Goal: Transaction & Acquisition: Book appointment/travel/reservation

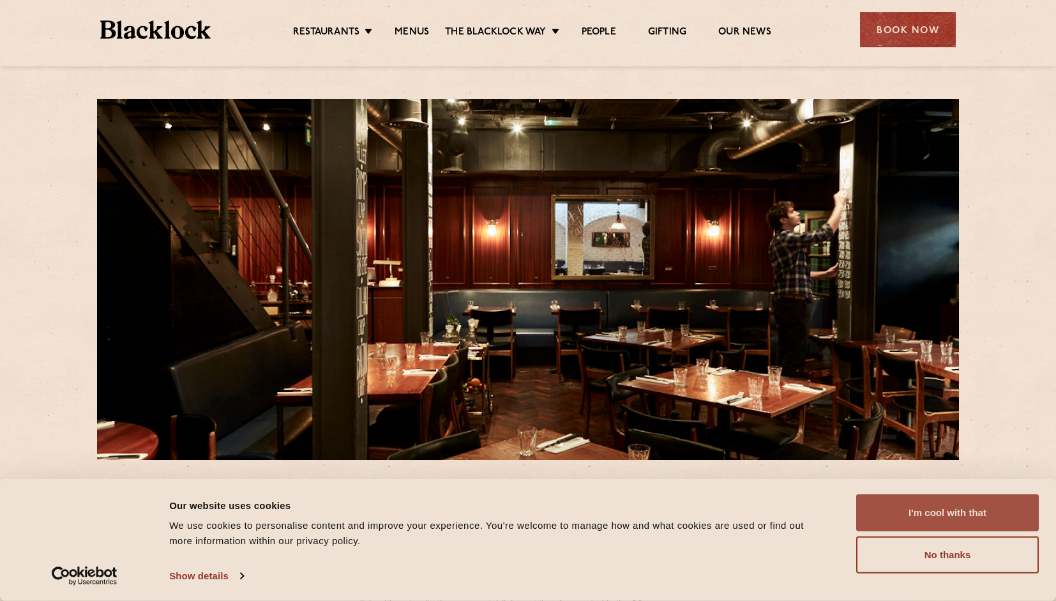
click at [965, 494] on button "I'm cool with that" at bounding box center [947, 512] width 183 height 37
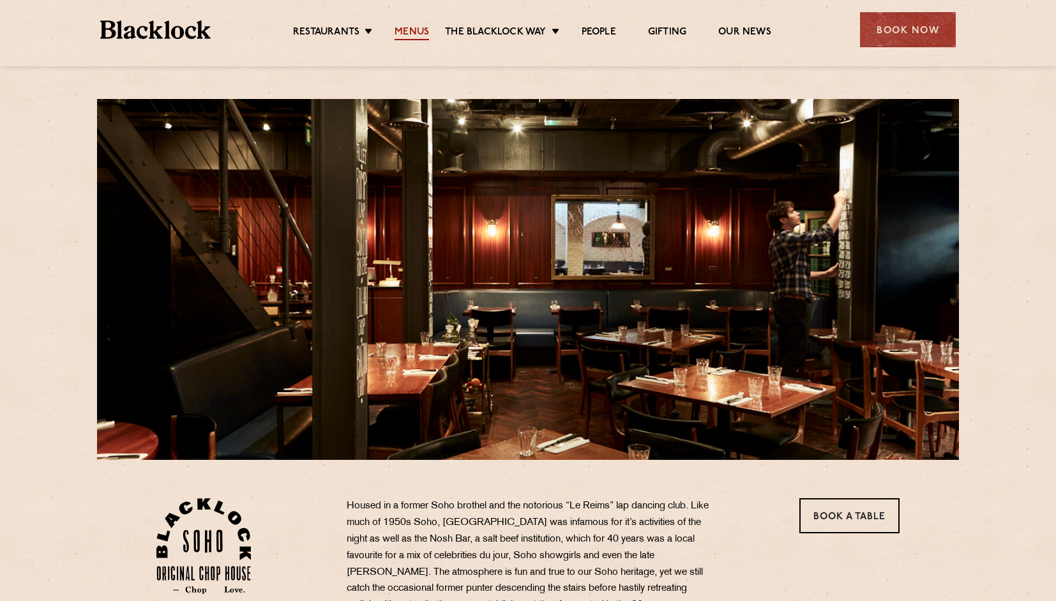
click at [413, 28] on link "Menus" at bounding box center [412, 33] width 34 height 14
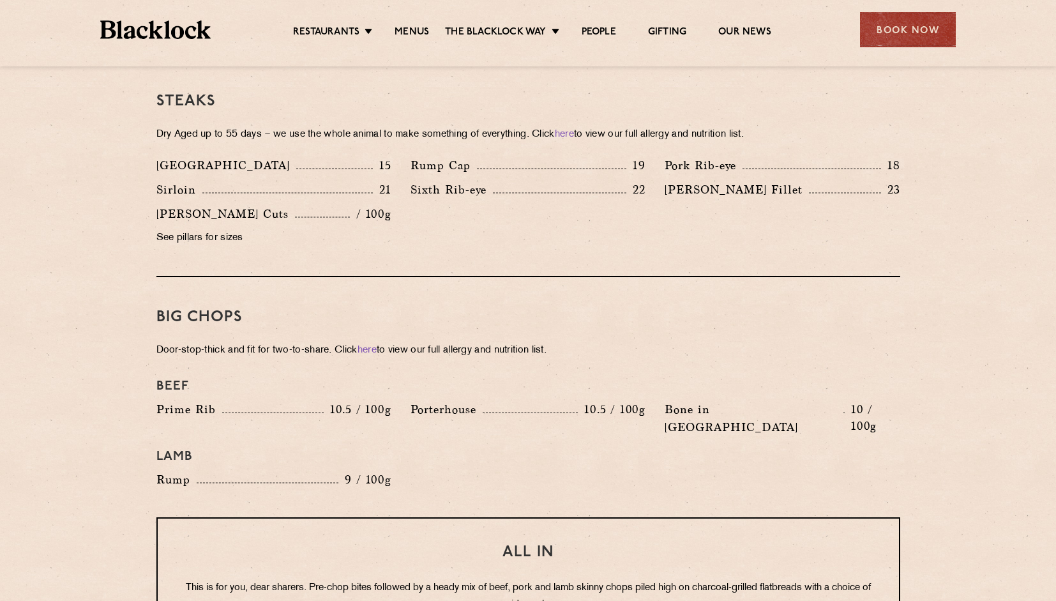
scroll to position [1226, 0]
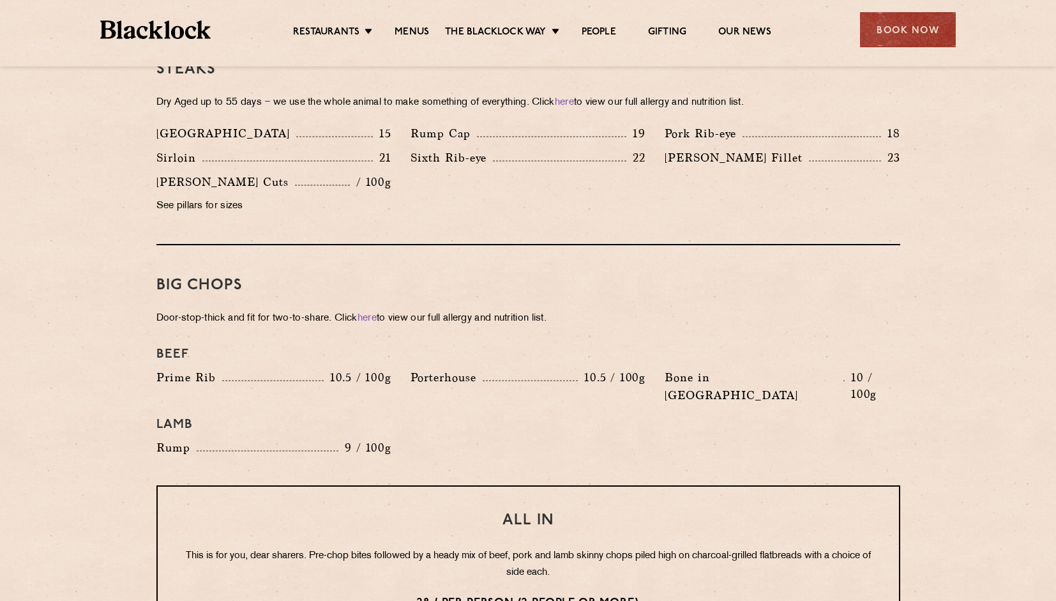
click at [971, 441] on section "Pre Chop Bites [PERSON_NAME] Potted Meats & Kimchi 2 Egg & Anchovy 2 Cheese & P…" at bounding box center [528, 335] width 1056 height 1838
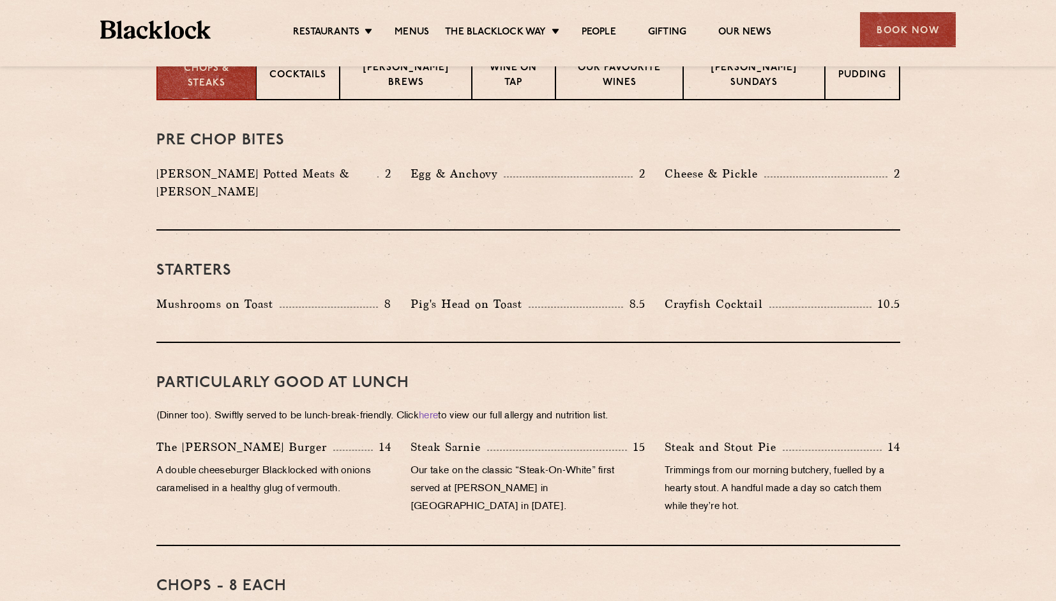
scroll to position [16, 0]
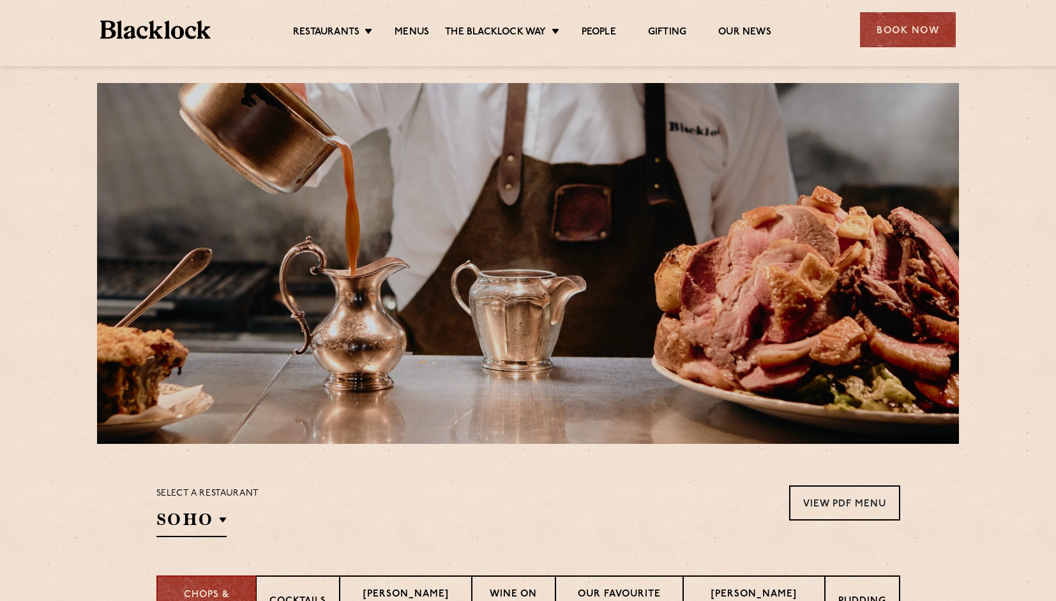
click at [56, 61] on div "Restaurants Soho City Shoreditch Covent Garden Canary Wharf Manchester Birmingh…" at bounding box center [528, 33] width 1056 height 66
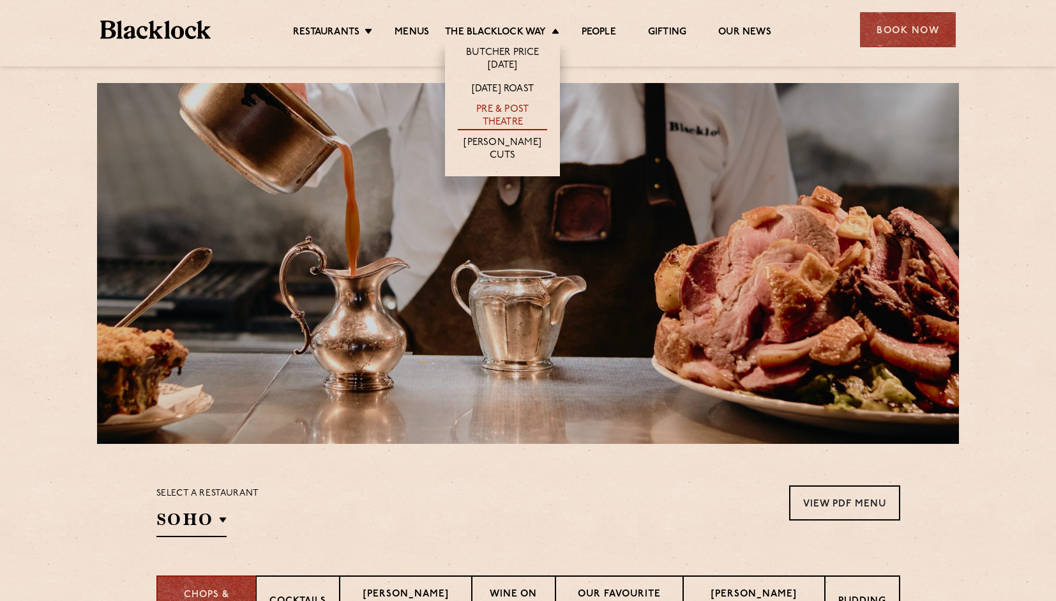
click at [503, 119] on link "Pre & Post Theatre" at bounding box center [502, 116] width 89 height 27
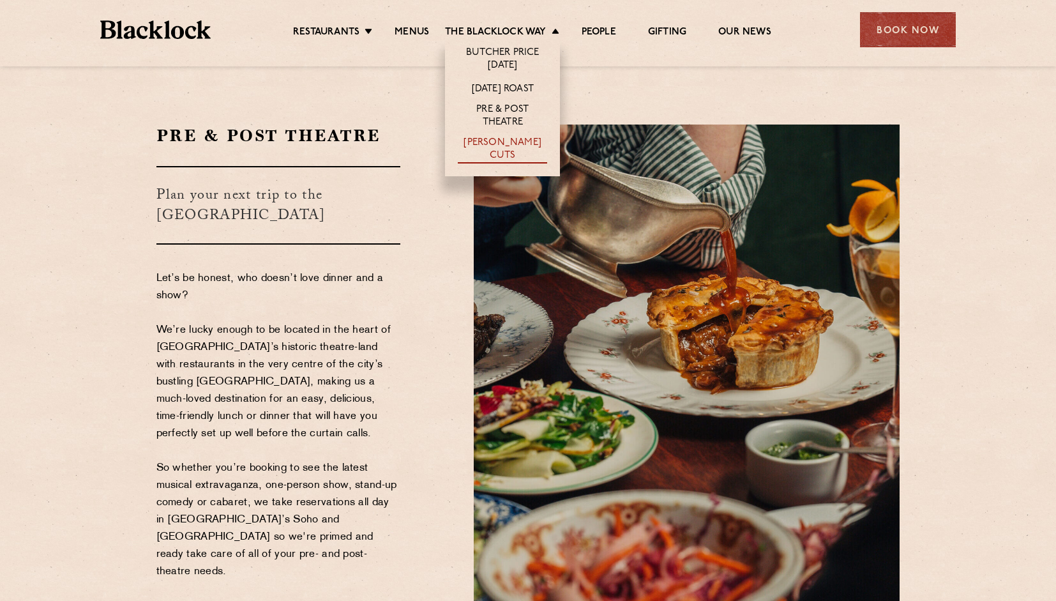
click at [497, 144] on link "[PERSON_NAME] Cuts" at bounding box center [502, 150] width 89 height 27
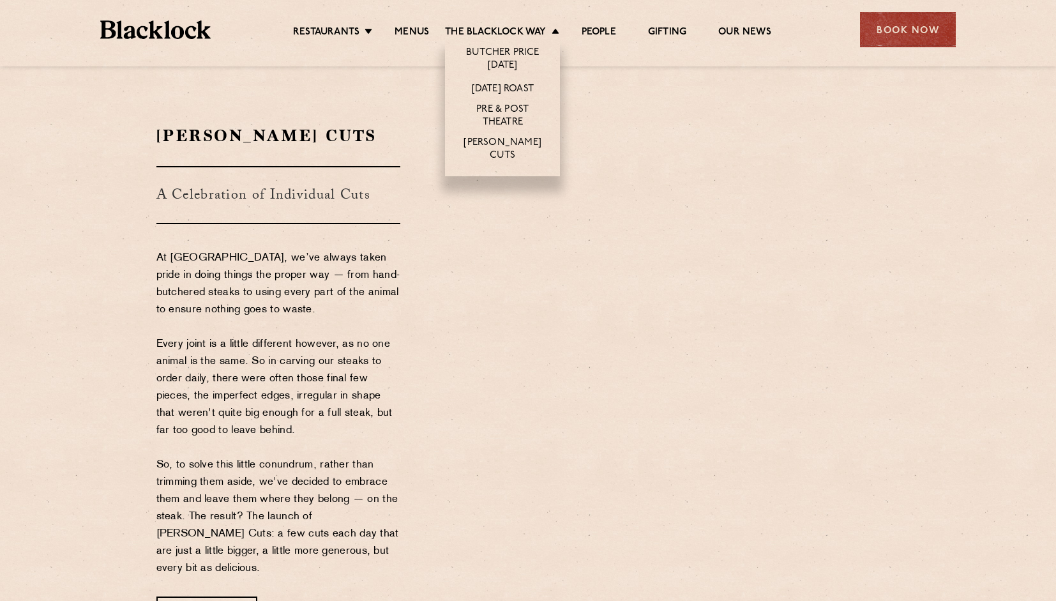
drag, startPoint x: 506, startPoint y: 63, endPoint x: 489, endPoint y: 162, distance: 100.5
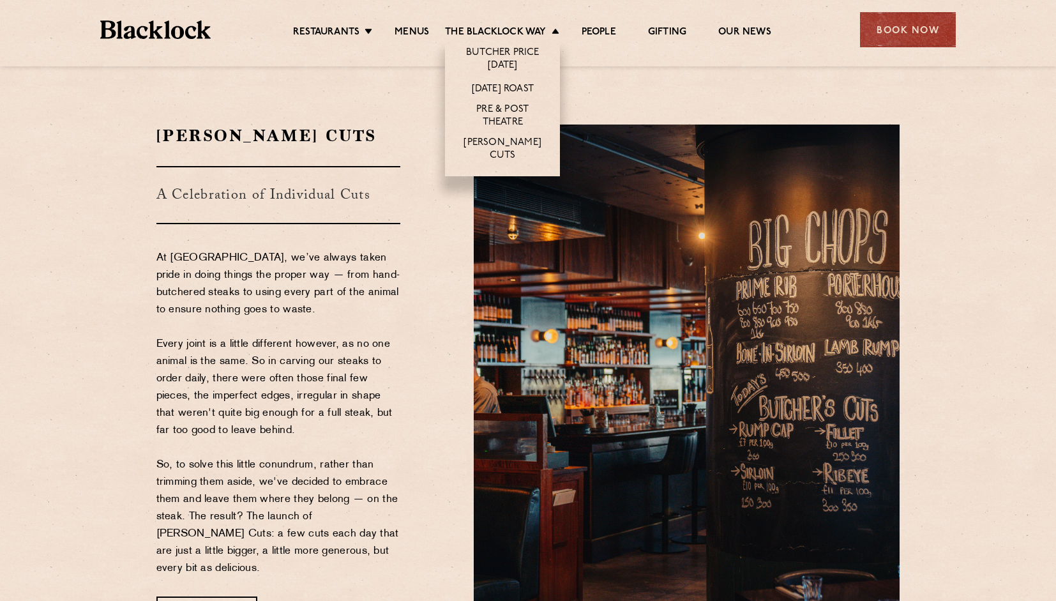
click at [506, 63] on link "Butcher Price [DATE]" at bounding box center [502, 60] width 89 height 27
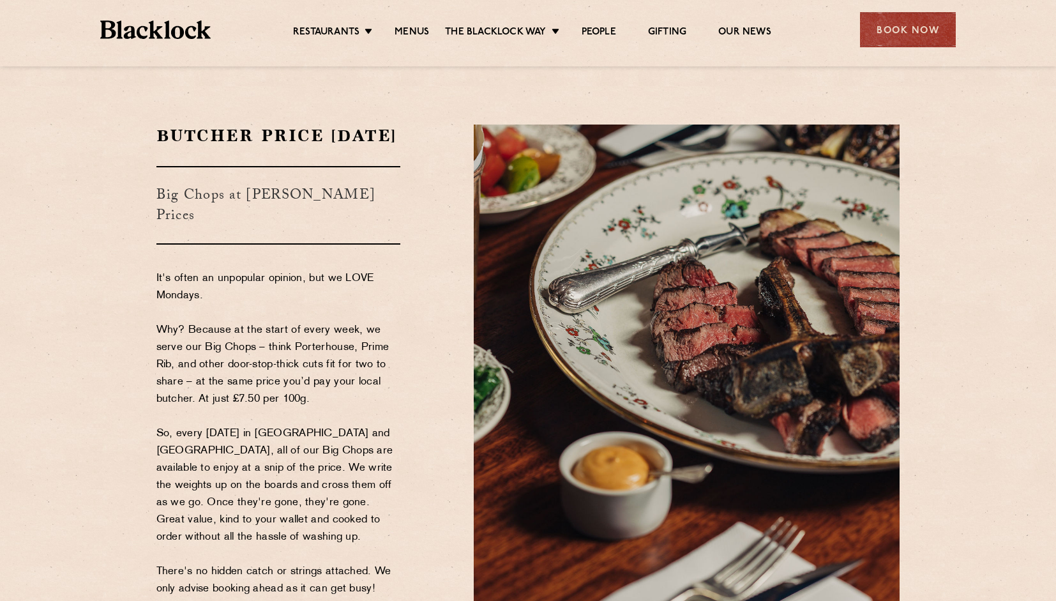
drag, startPoint x: 589, startPoint y: 31, endPoint x: 363, endPoint y: 16, distance: 227.2
click at [589, 32] on link "People" at bounding box center [599, 33] width 34 height 14
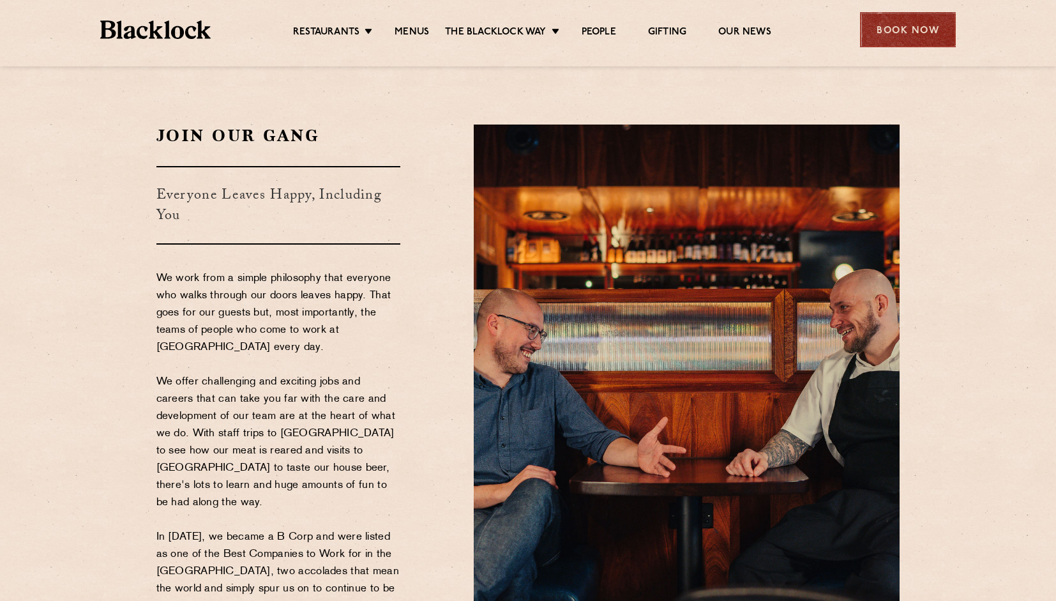
click at [898, 29] on div "Book Now" at bounding box center [908, 29] width 96 height 35
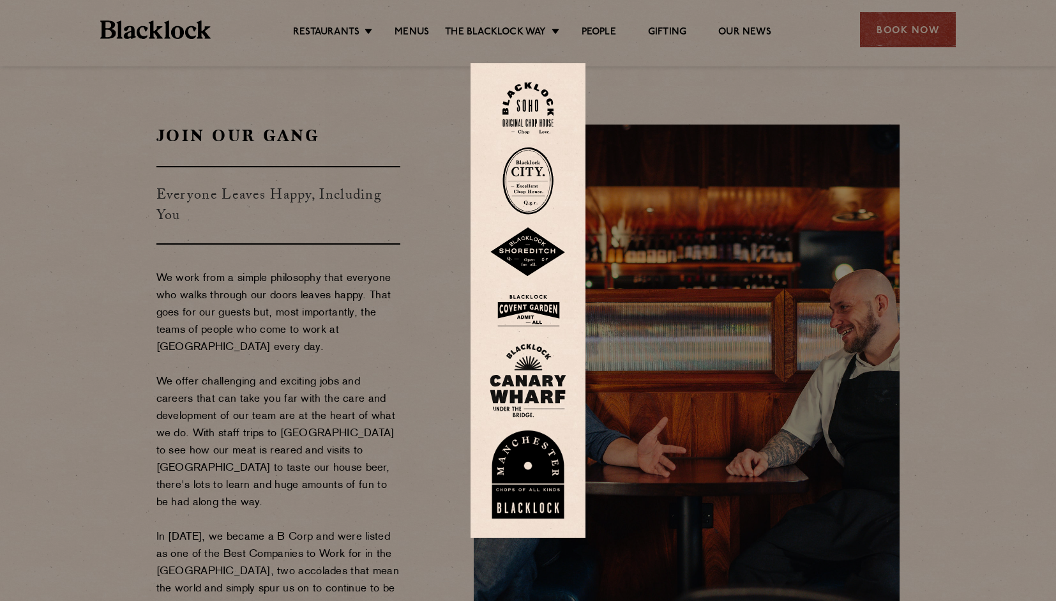
click at [905, 216] on div at bounding box center [528, 300] width 1056 height 601
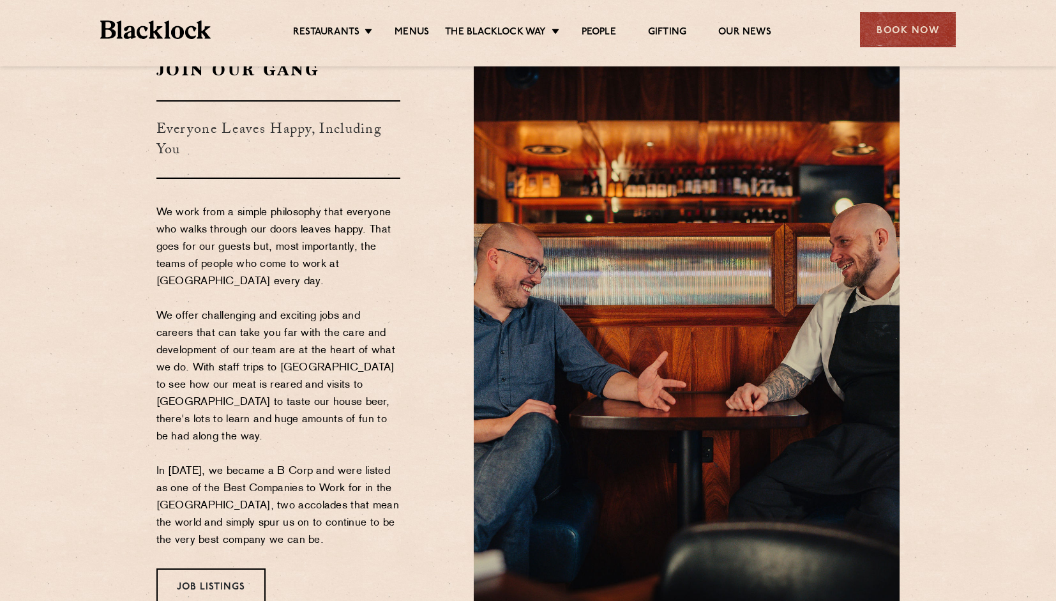
scroll to position [77, 0]
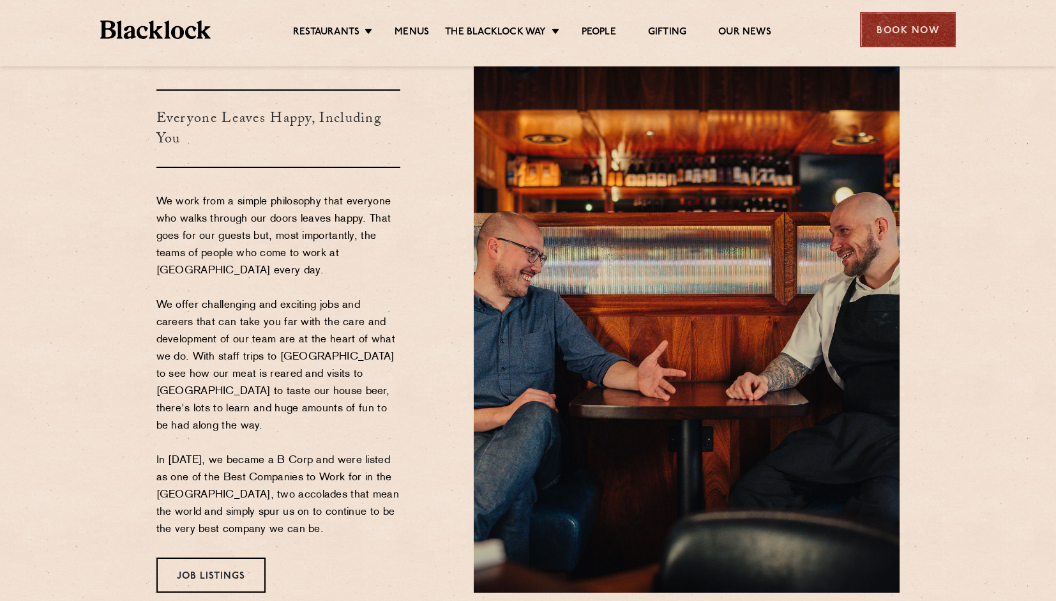
click at [894, 22] on div "Book Now" at bounding box center [908, 29] width 96 height 35
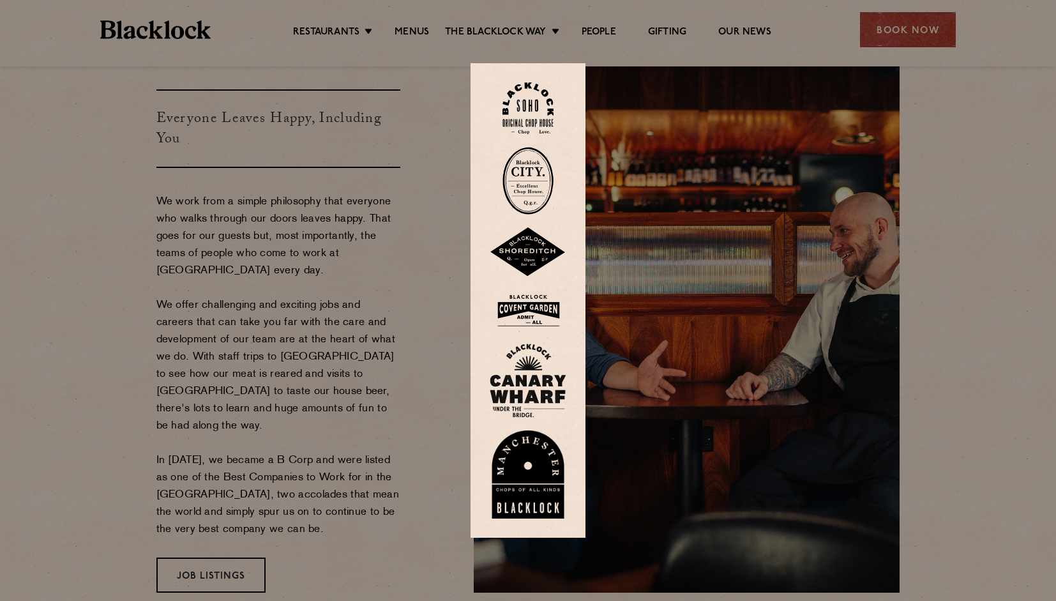
click at [990, 197] on div at bounding box center [528, 300] width 1056 height 601
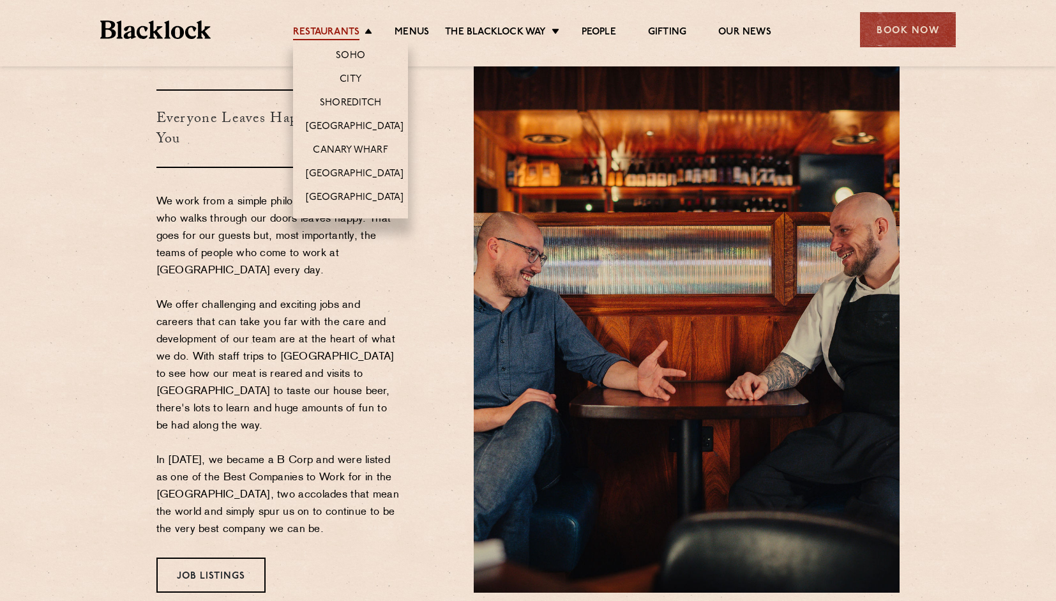
click at [349, 27] on link "Restaurants" at bounding box center [326, 33] width 66 height 14
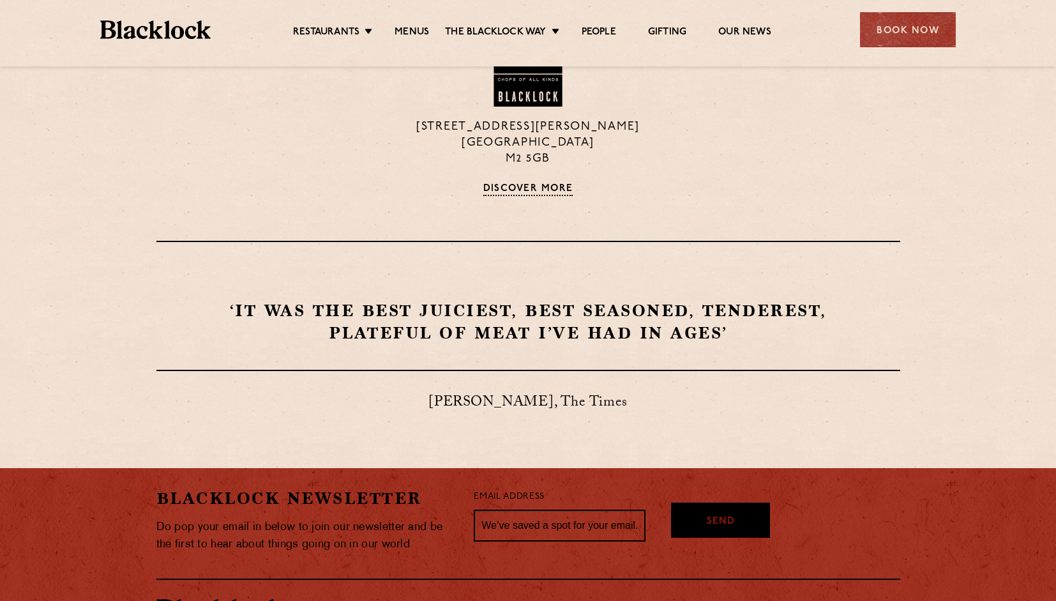
scroll to position [526, 0]
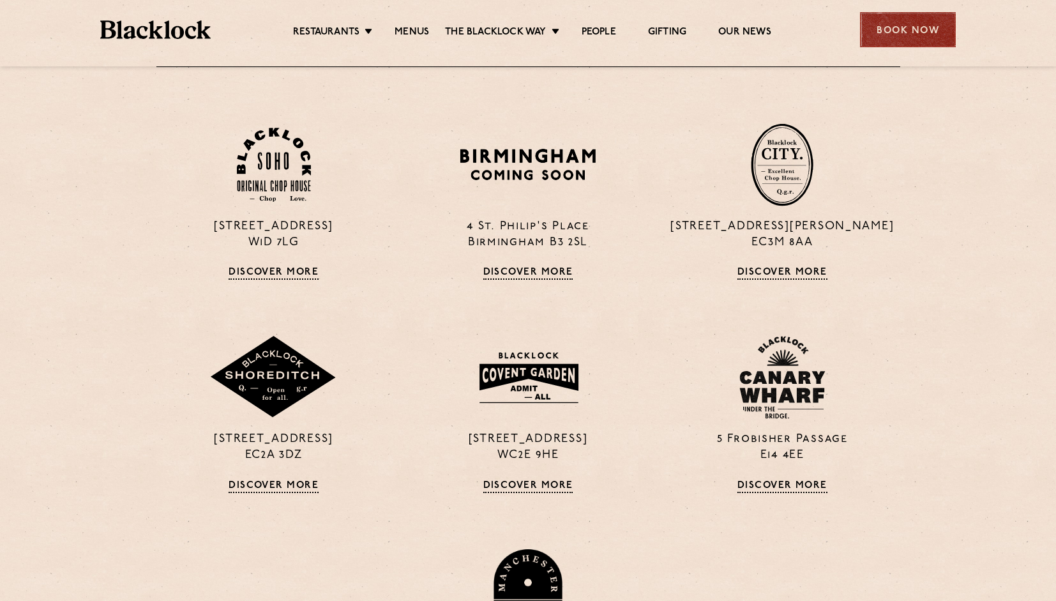
click at [904, 35] on div "Book Now" at bounding box center [908, 29] width 96 height 35
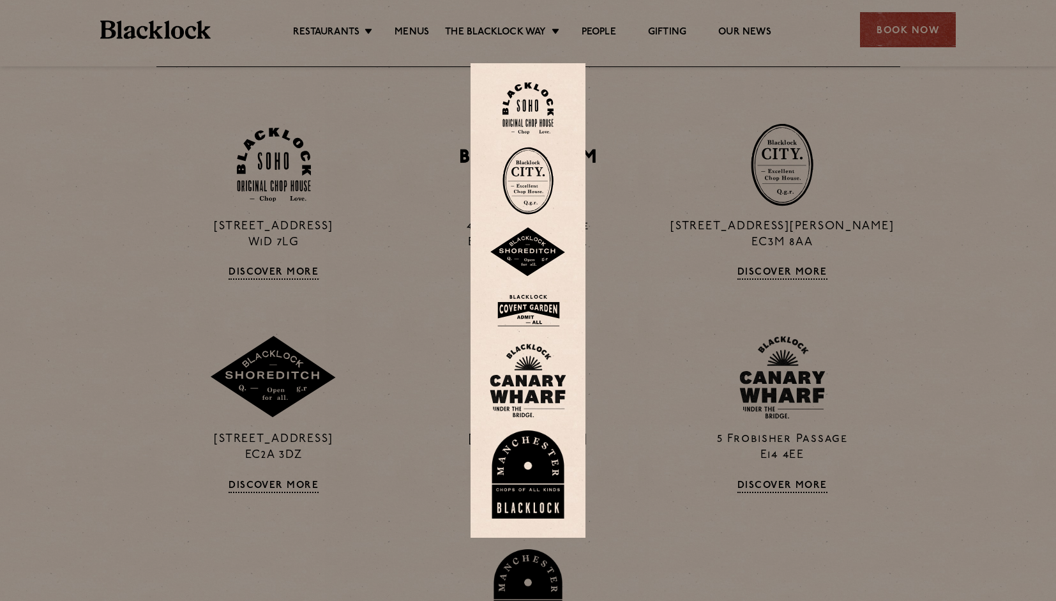
click at [535, 103] on img at bounding box center [527, 108] width 51 height 52
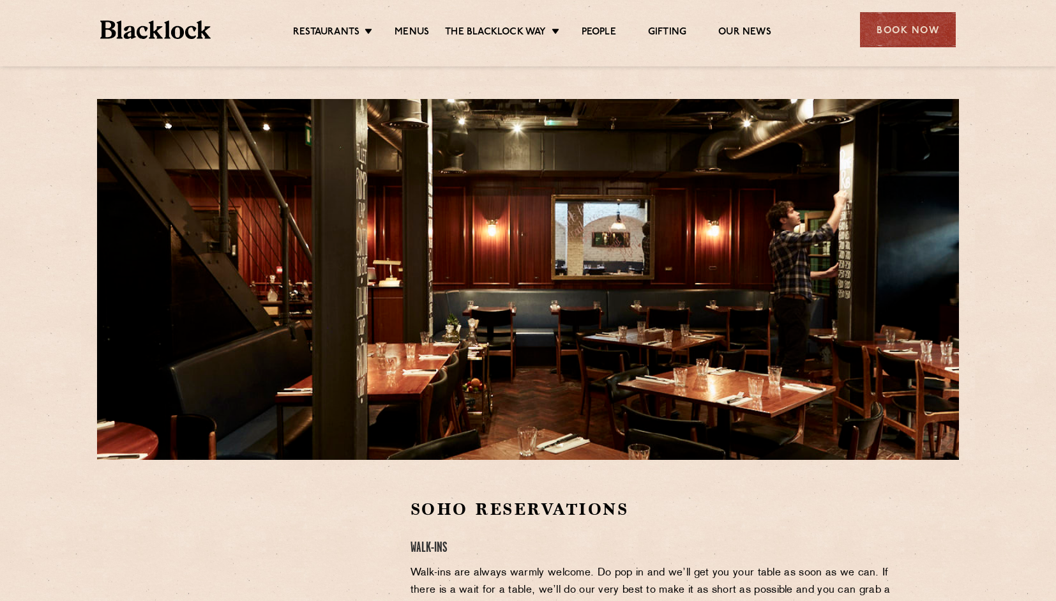
scroll to position [526, 0]
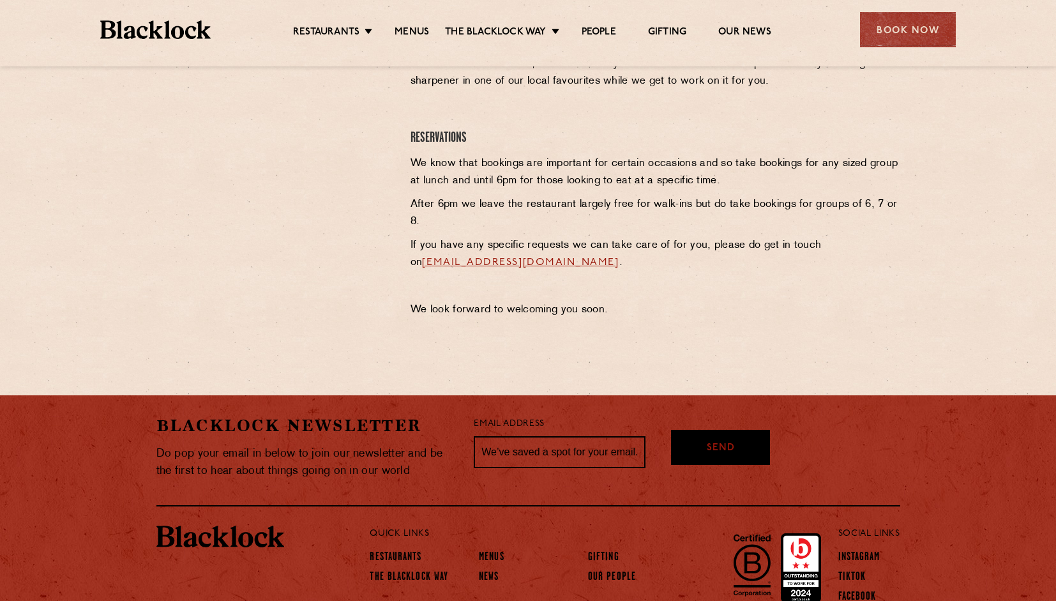
click at [997, 165] on section "Soho Reservations Walk-Ins Walk-ins are always warmly welcome. Do pop in and we…" at bounding box center [528, 149] width 1056 height 430
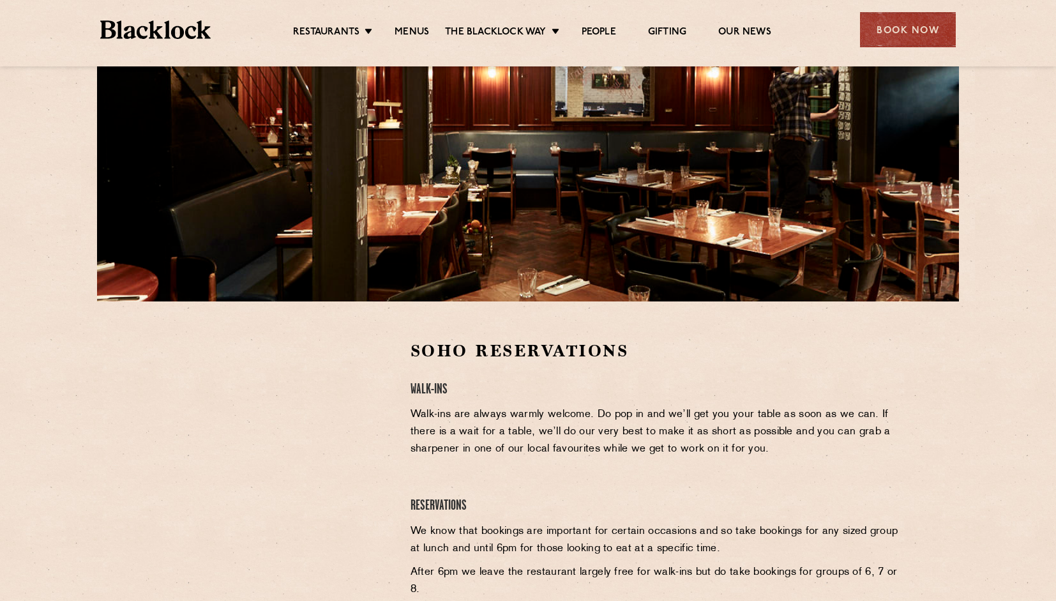
scroll to position [190, 0]
